Goal: Information Seeking & Learning: Learn about a topic

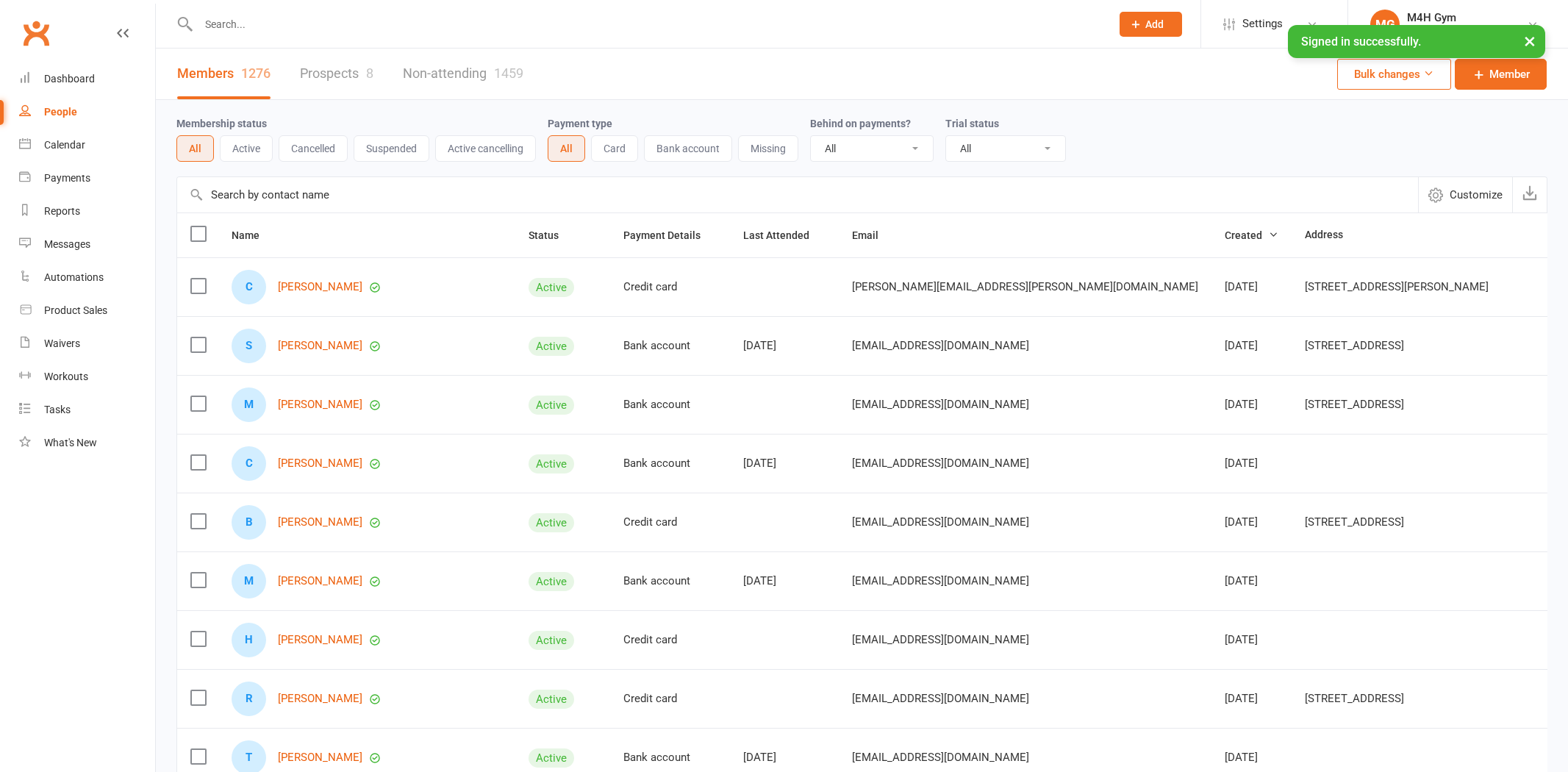
select select "100"
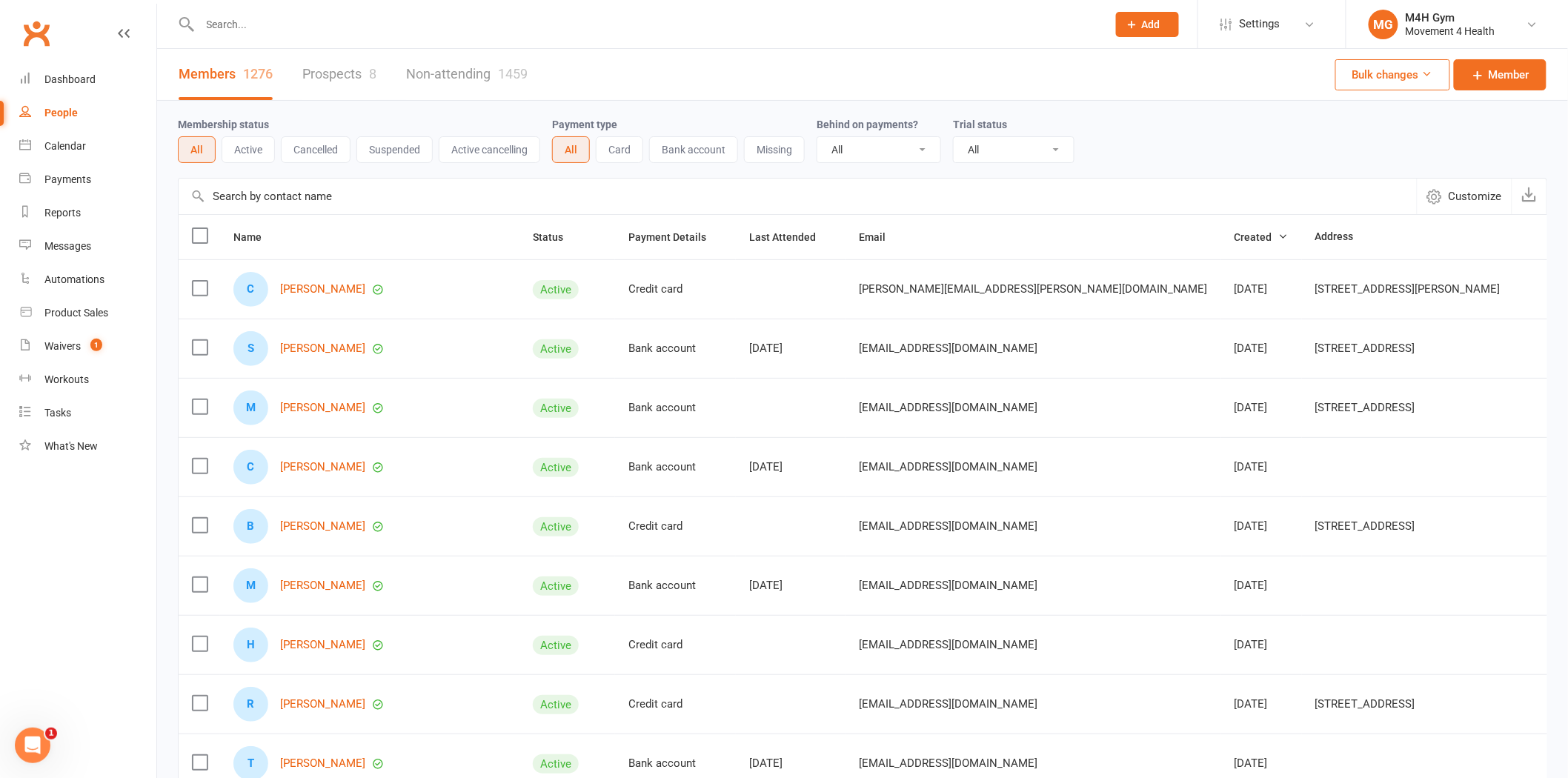
click at [406, 23] on input "text" at bounding box center [646, 24] width 901 height 21
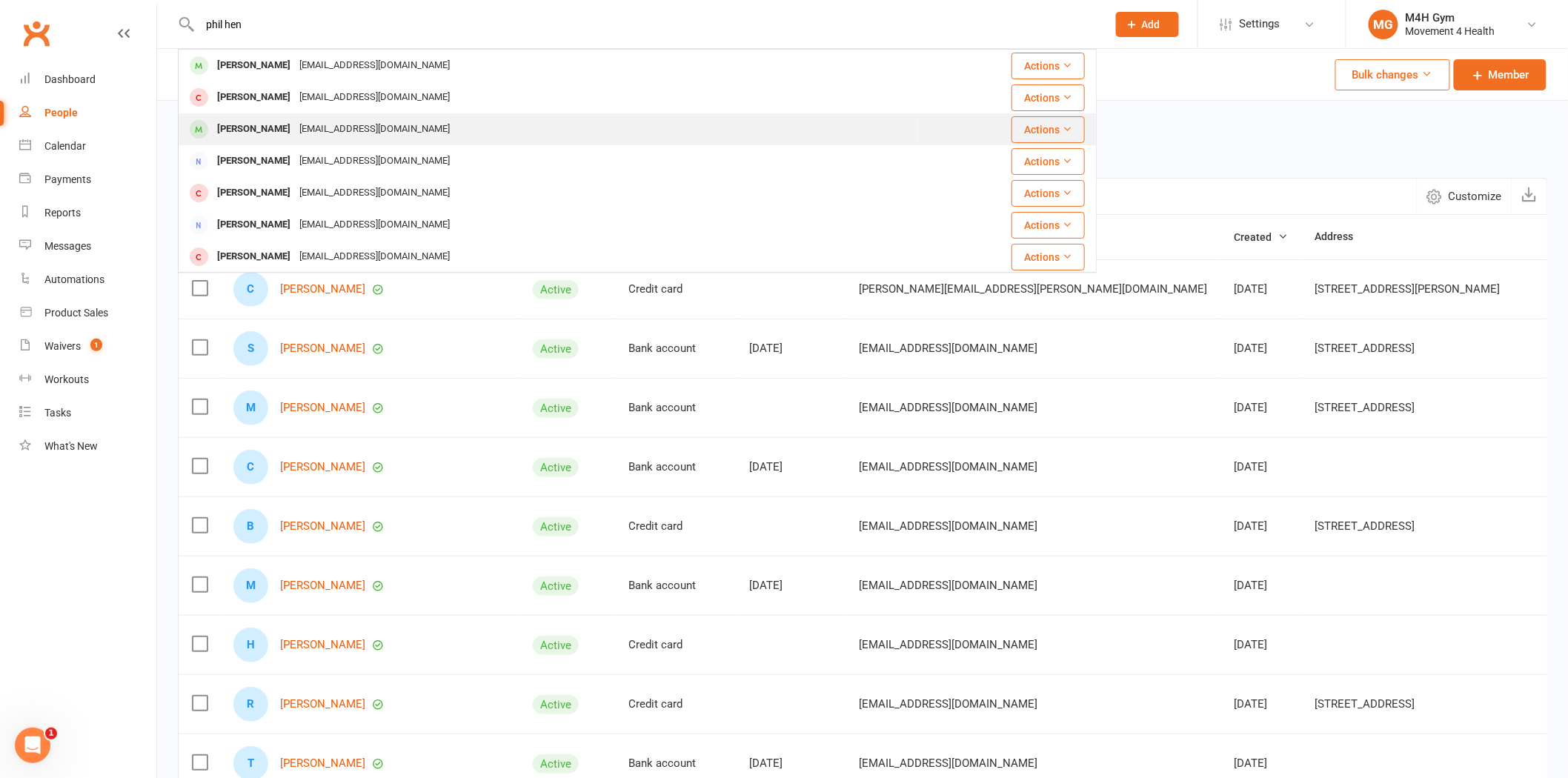
type input "phil hen"
click at [339, 122] on div "[EMAIL_ADDRESS][DOMAIN_NAME]" at bounding box center [374, 129] width 159 height 22
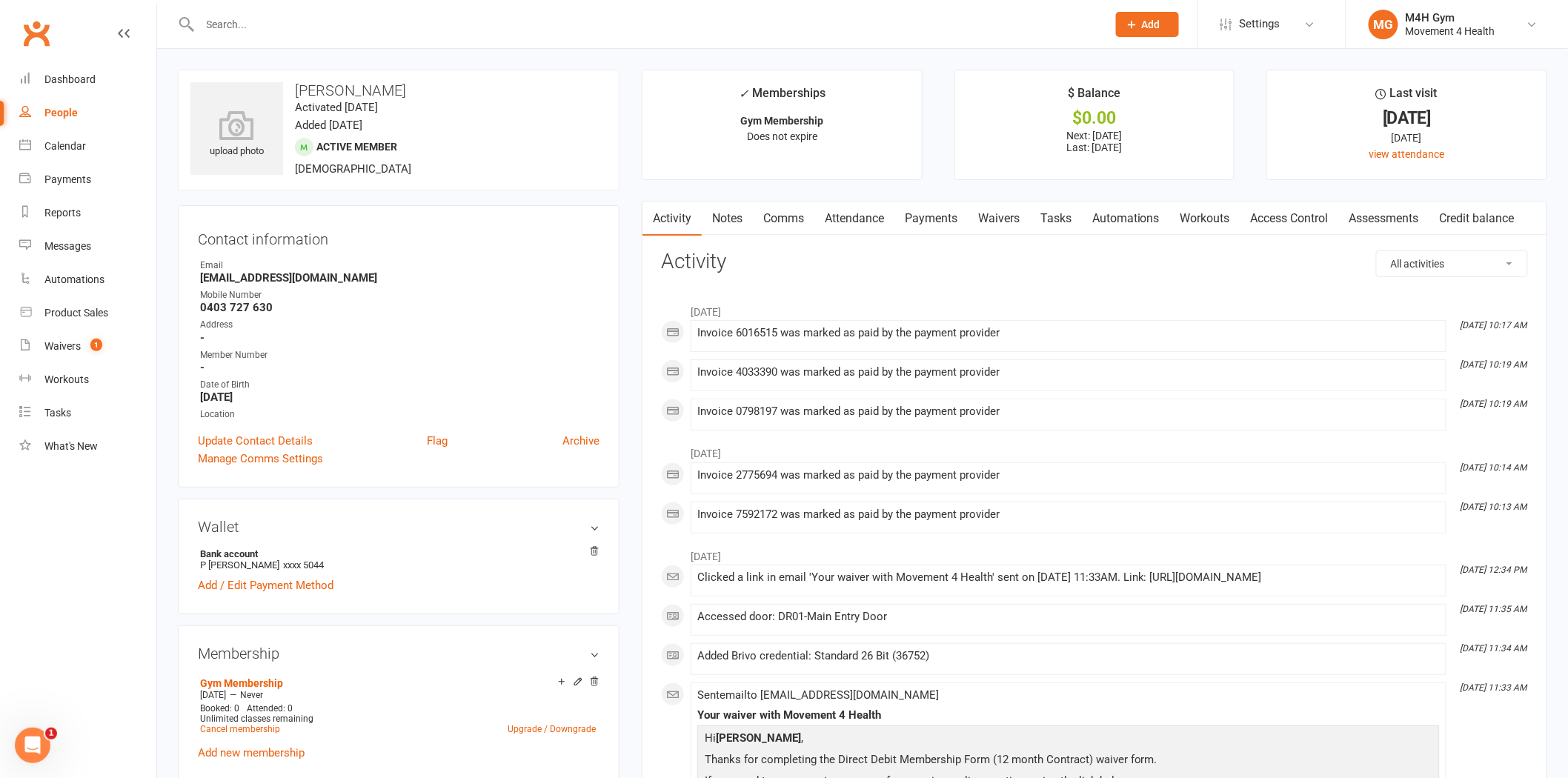
click at [1275, 207] on link "Access Control" at bounding box center [1290, 219] width 99 height 34
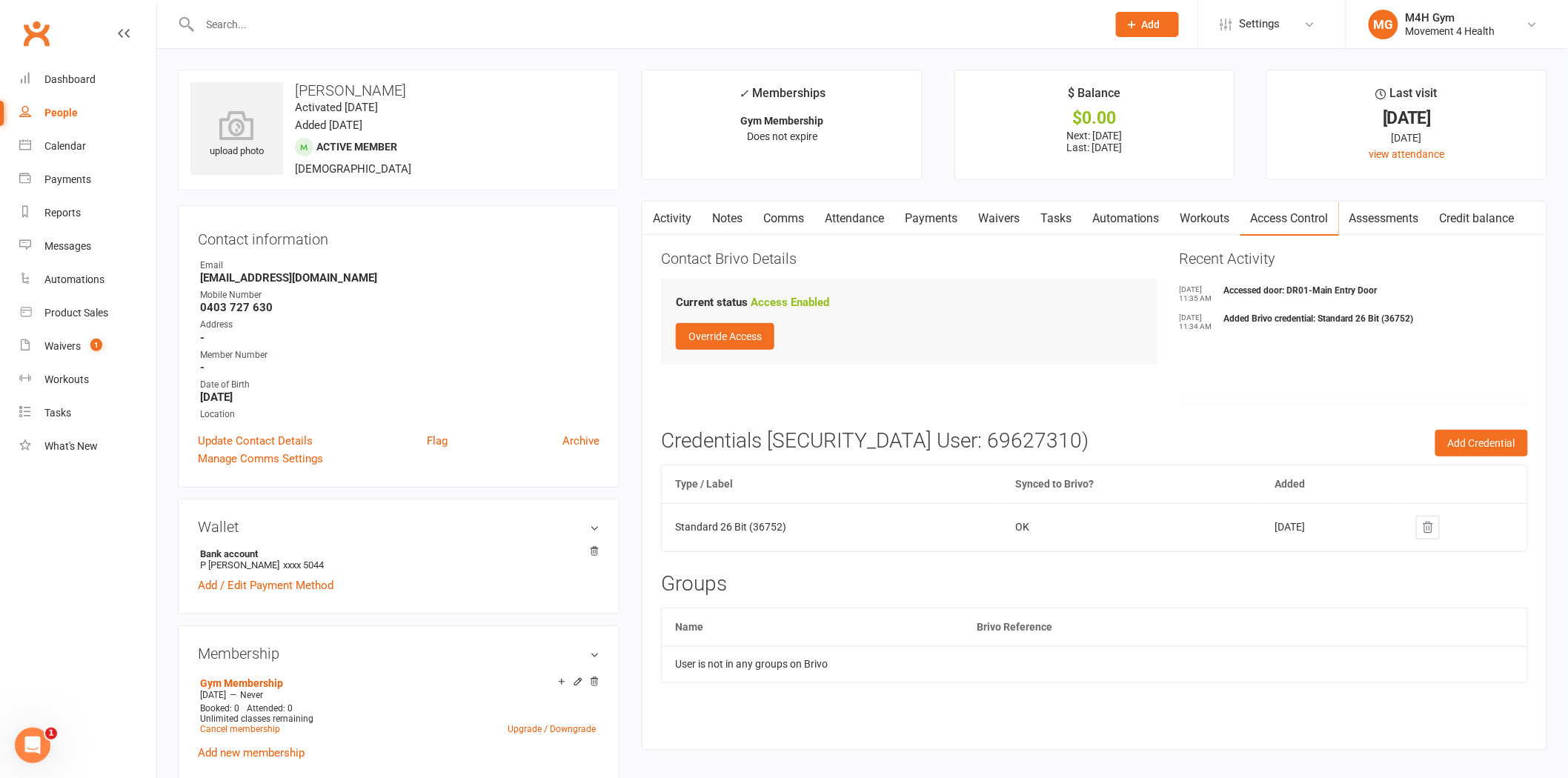
click at [683, 212] on link "Activity" at bounding box center [672, 219] width 59 height 34
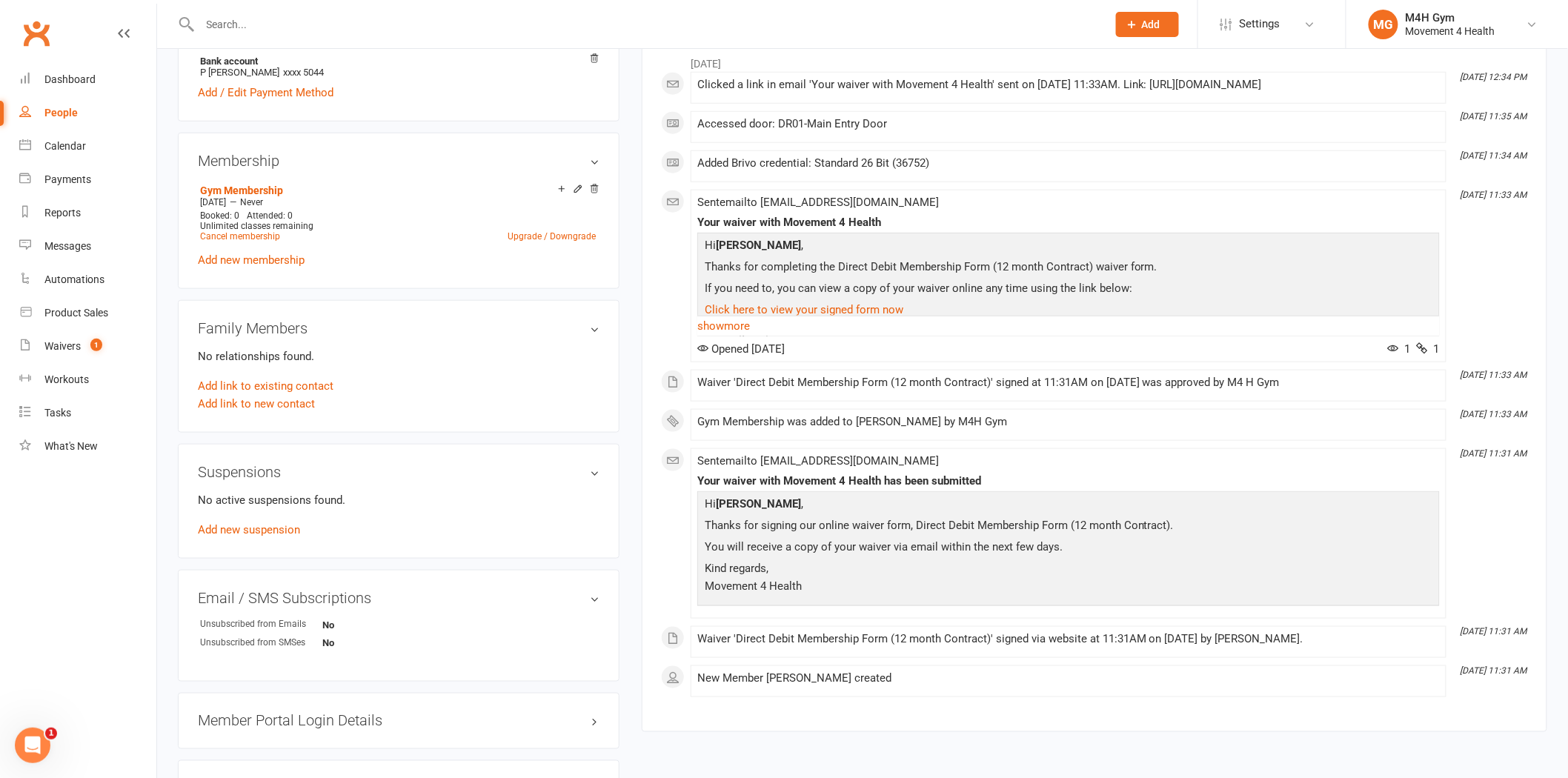
scroll to position [494, 0]
drag, startPoint x: 193, startPoint y: 200, endPoint x: 301, endPoint y: 200, distance: 108.0
click at [301, 200] on div "Membership Gym Membership [DATE] — Never Booked: 0 Attended: 0 Unlimited classe…" at bounding box center [398, 210] width 442 height 156
click at [224, 300] on div "Family Members No relationships found. Add link to existing contact Add link to…" at bounding box center [398, 366] width 442 height 132
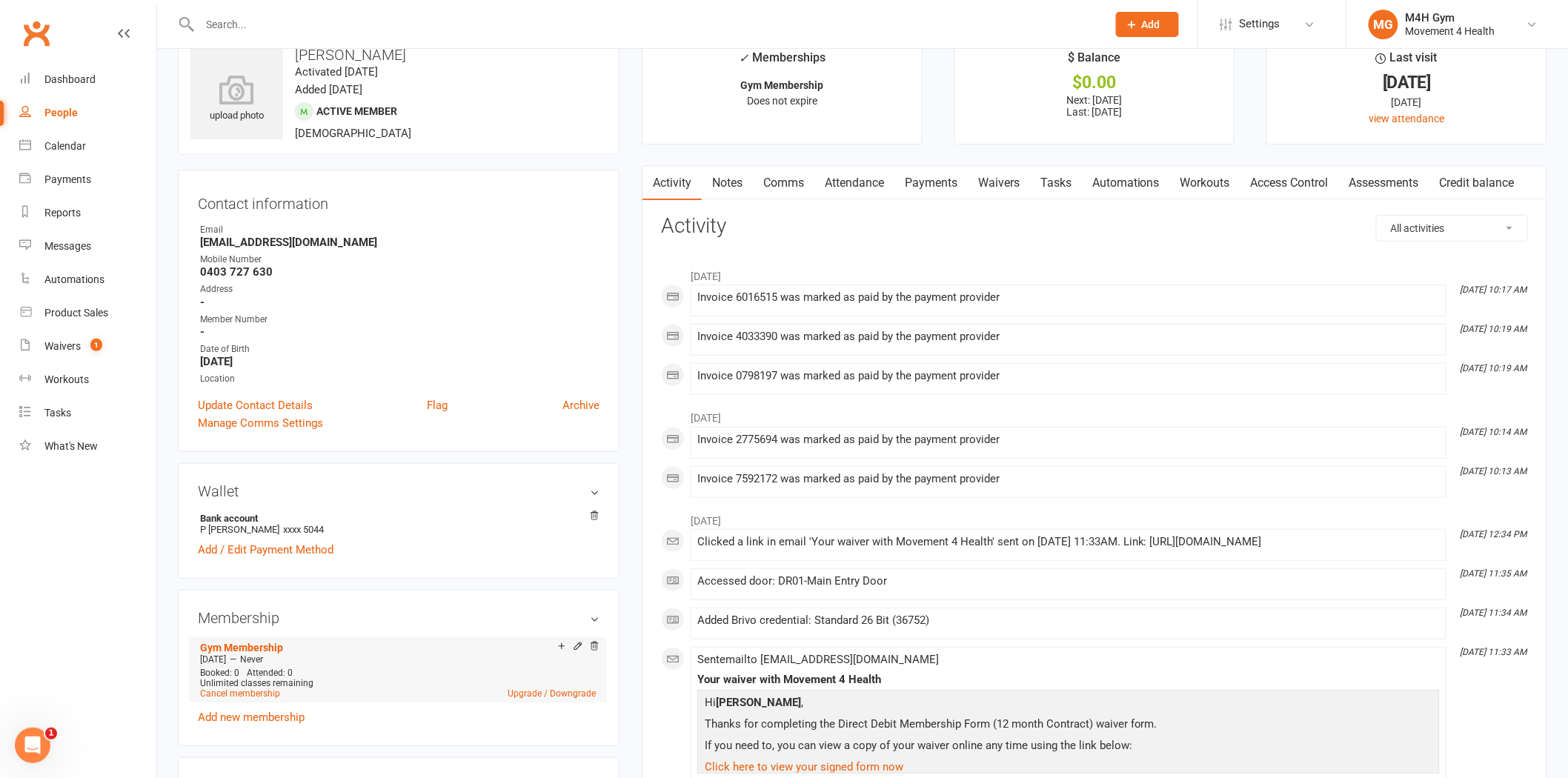
scroll to position [0, 0]
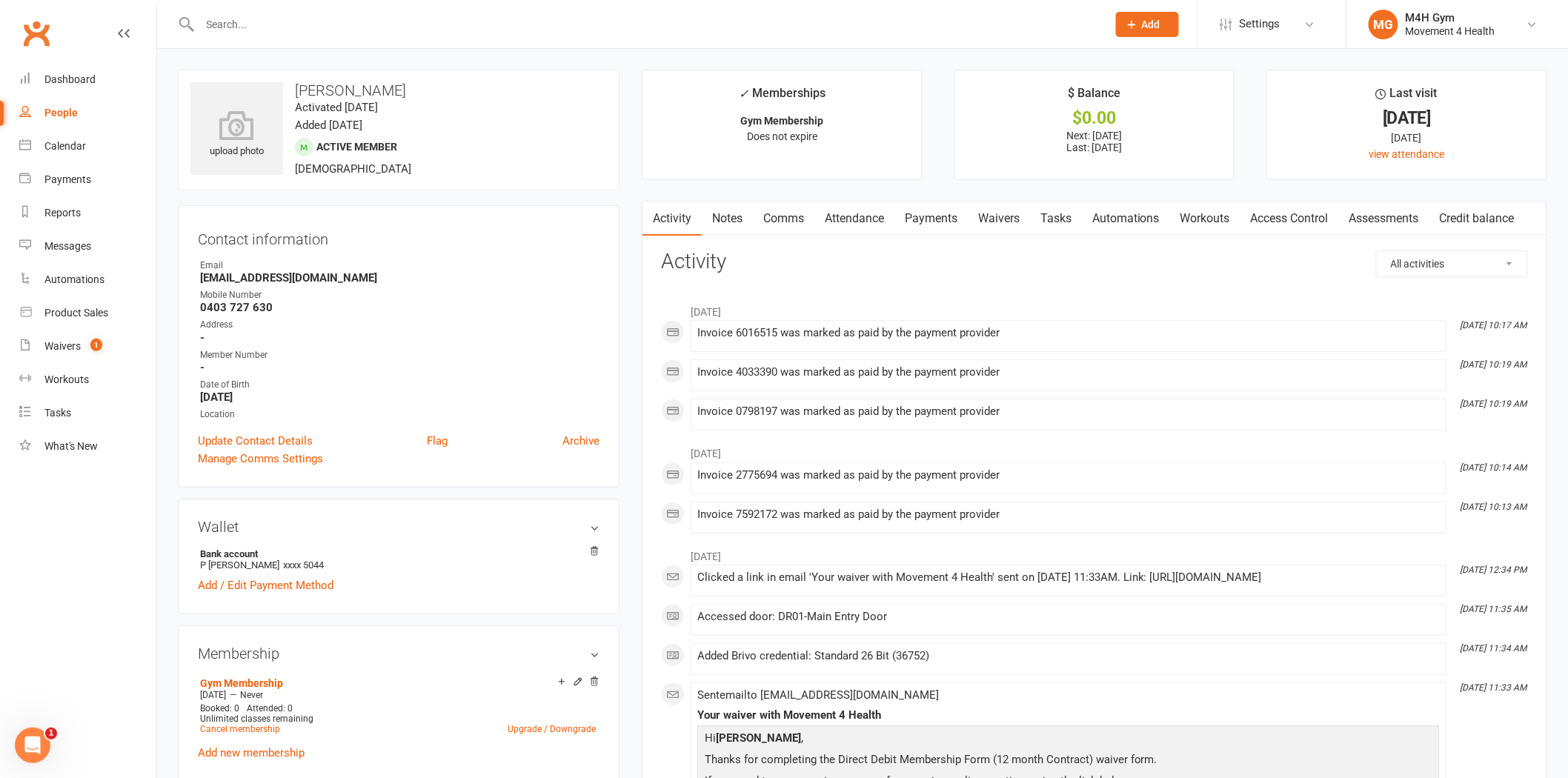
click at [465, 215] on div "Contact information Owner Email [EMAIL_ADDRESS][DOMAIN_NAME] Mobile Number [PHO…" at bounding box center [398, 346] width 442 height 282
click at [227, 23] on input "text" at bounding box center [646, 24] width 901 height 21
